Goal: Information Seeking & Learning: Check status

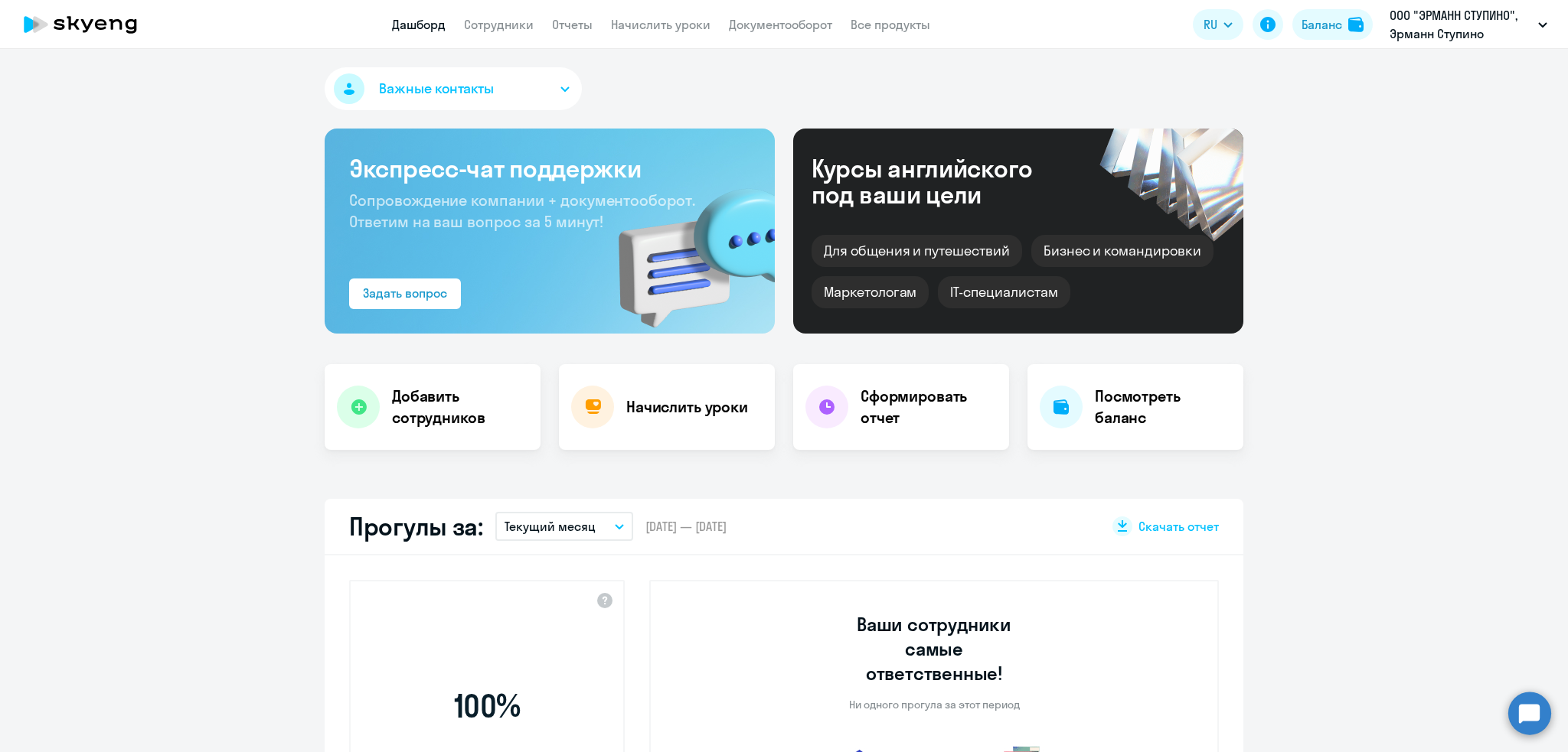
select select "30"
click at [492, 29] on link "Сотрудники" at bounding box center [499, 24] width 70 height 15
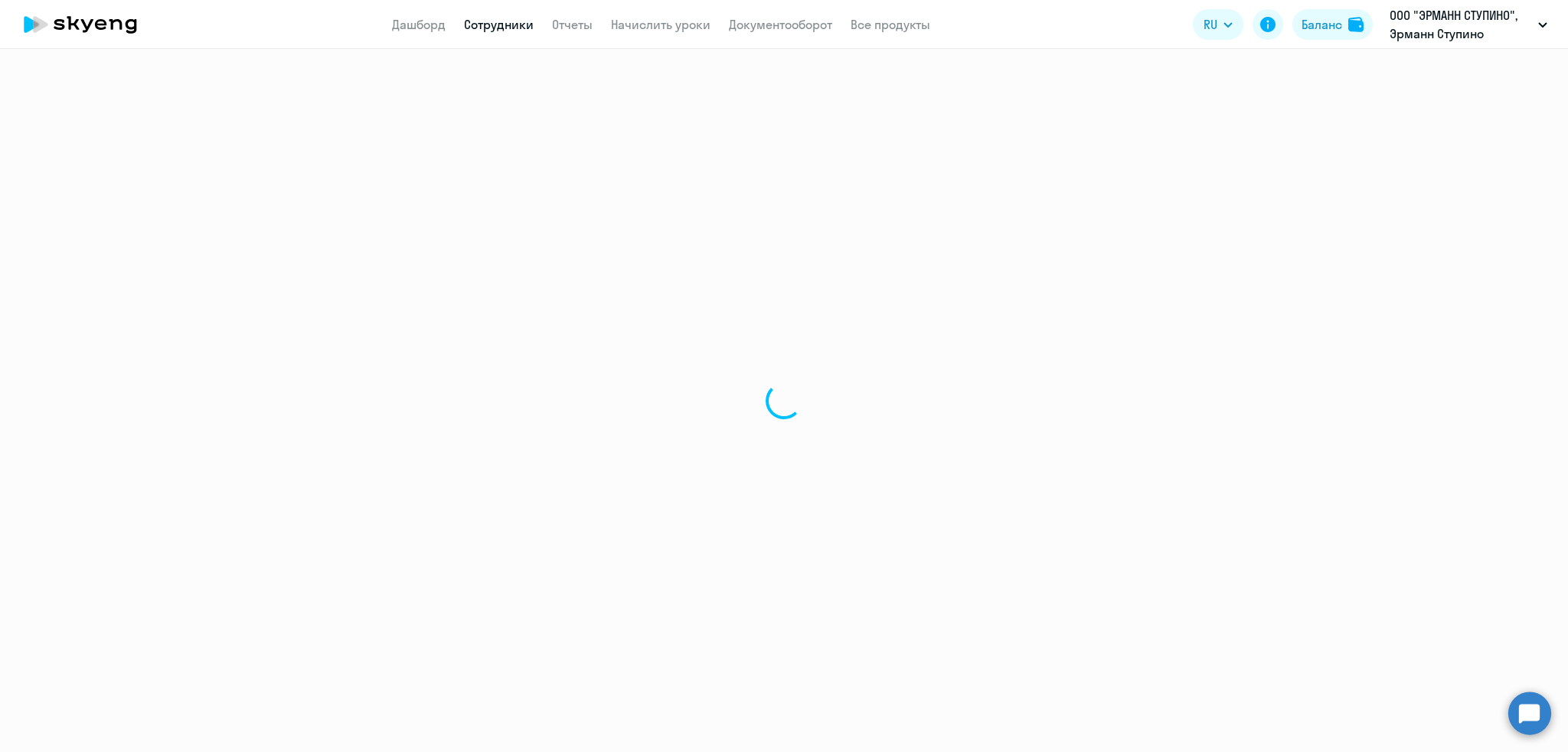
select select "30"
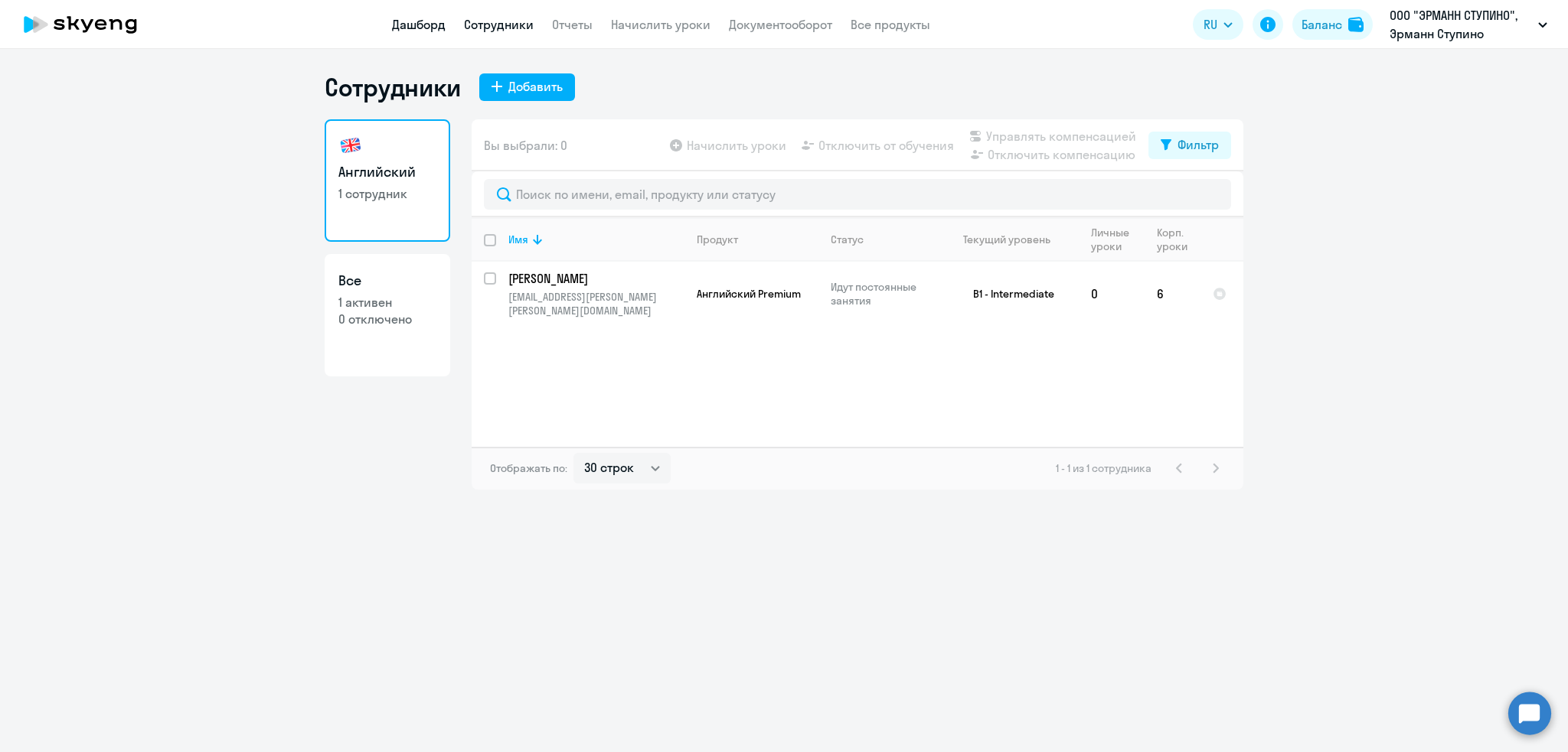
click at [429, 23] on link "Дашборд" at bounding box center [419, 24] width 53 height 15
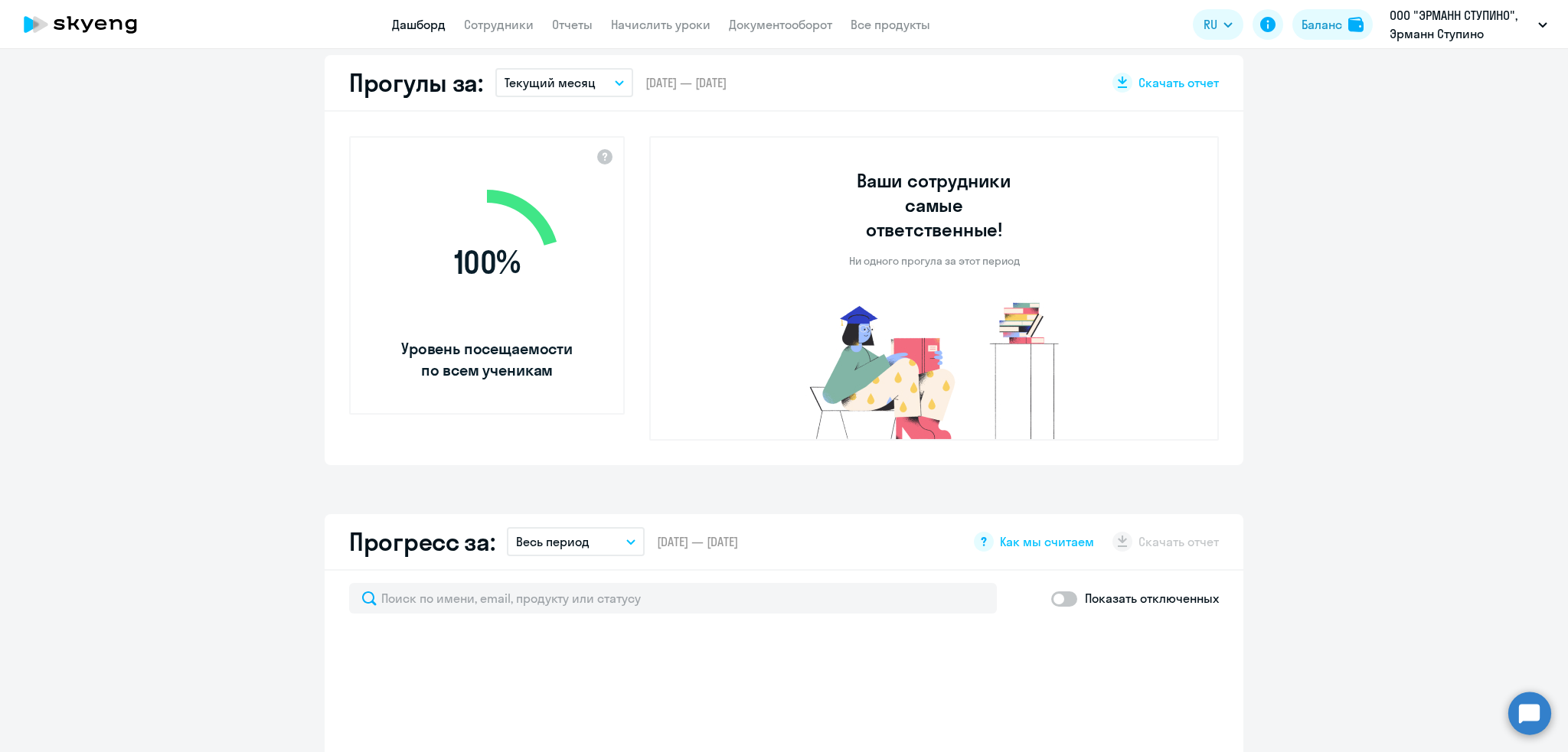
select select "30"
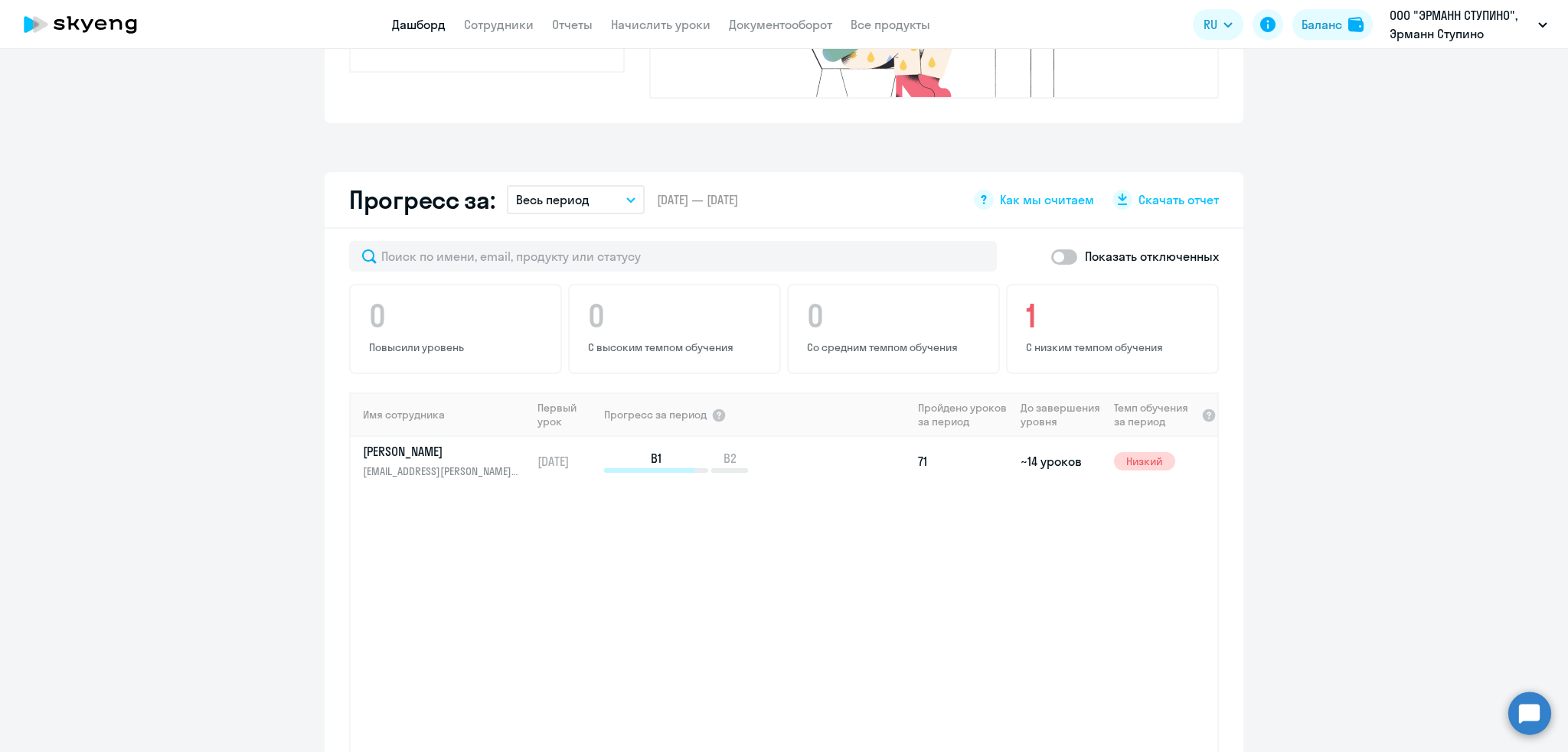
scroll to position [1021, 0]
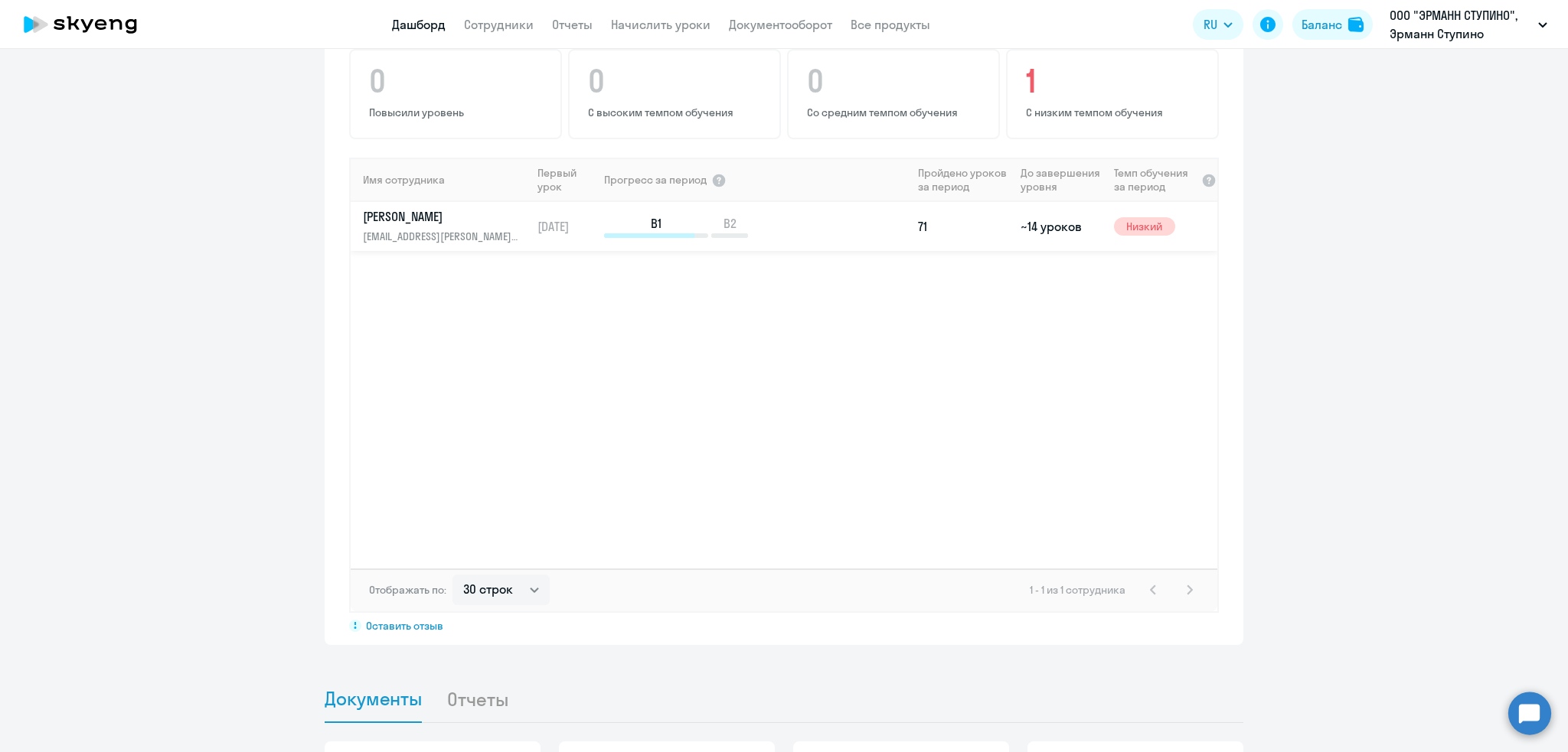
click at [414, 228] on p "[EMAIL_ADDRESS][PERSON_NAME][PERSON_NAME][DOMAIN_NAME]" at bounding box center [441, 236] width 158 height 17
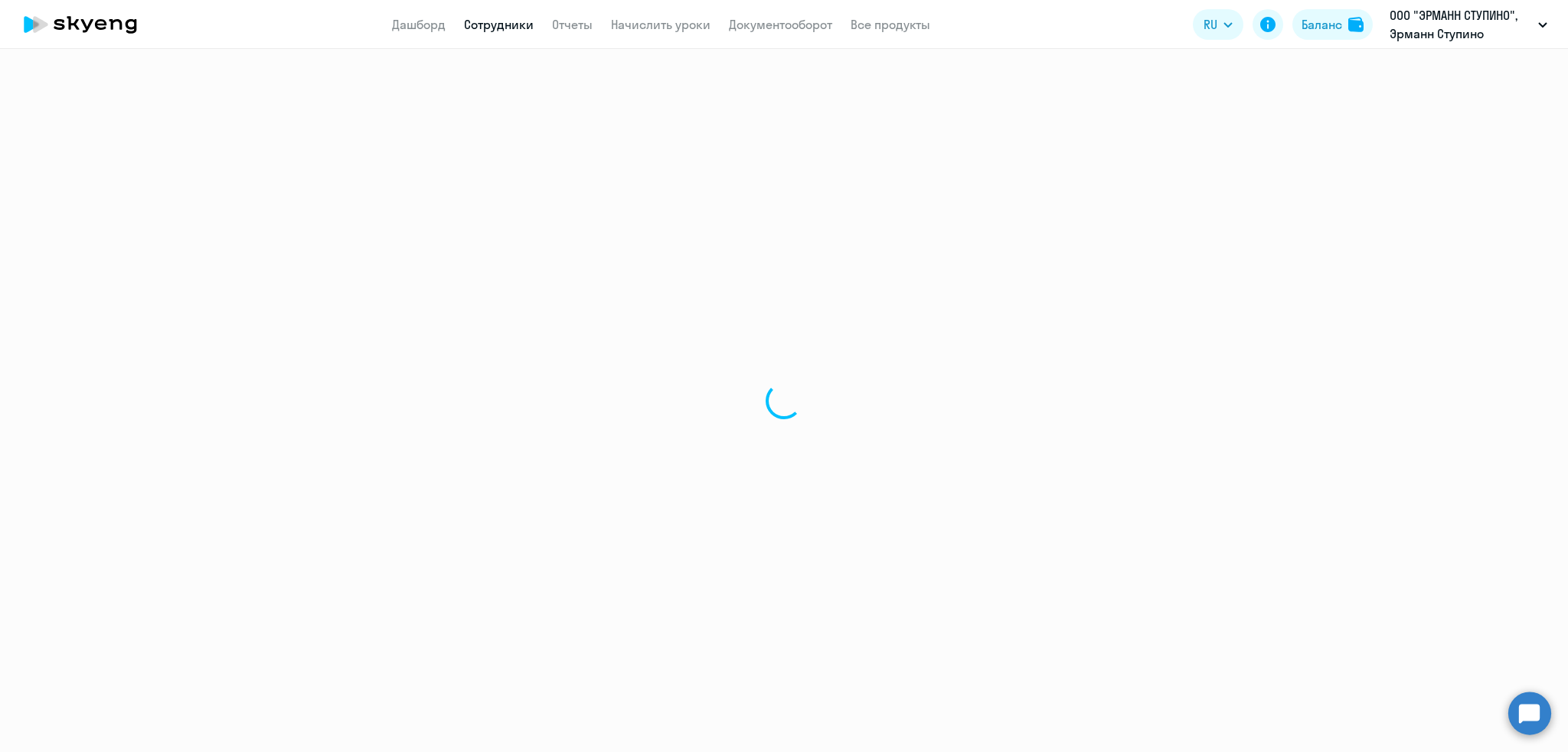
select select "english"
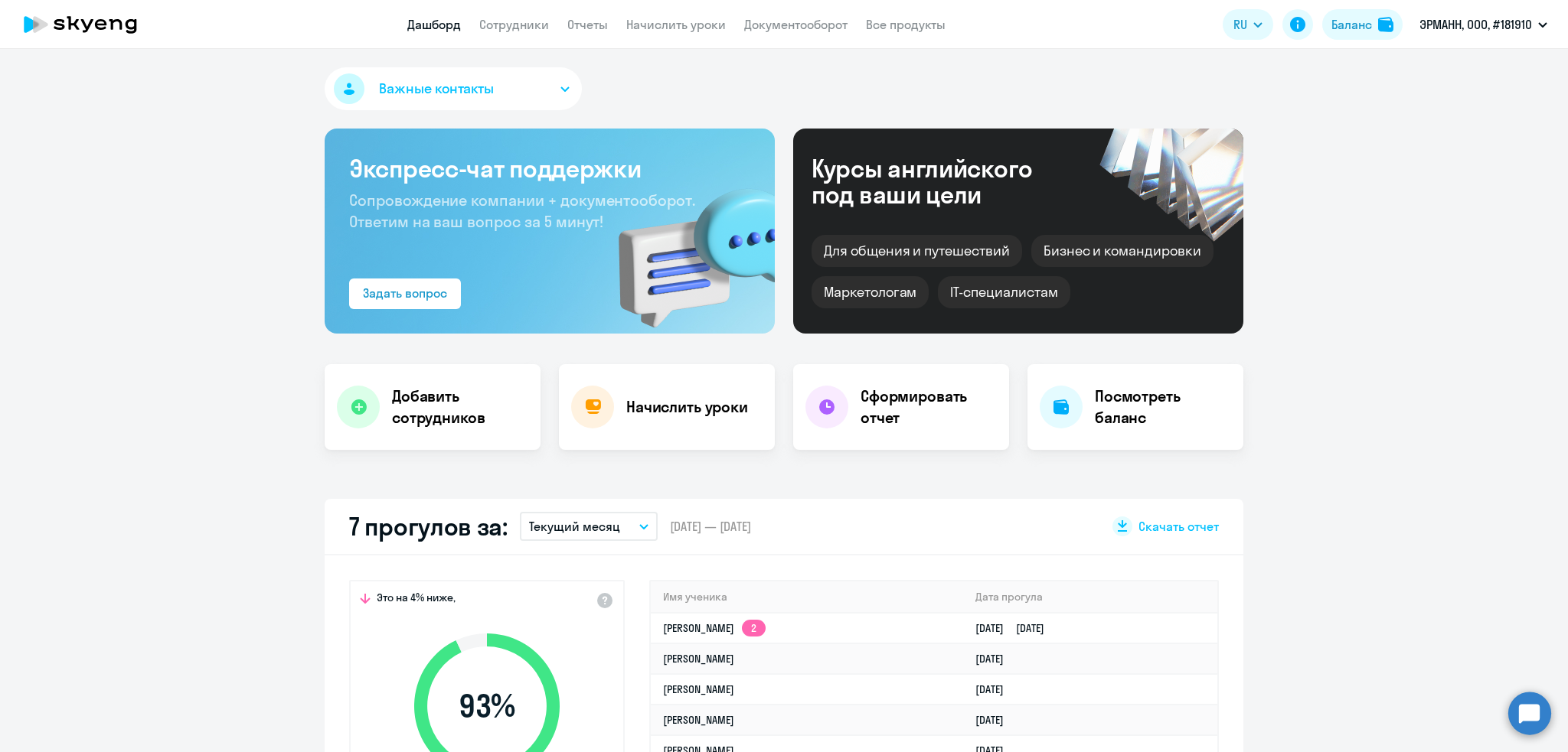
select select "30"
